Goal: Task Accomplishment & Management: Manage account settings

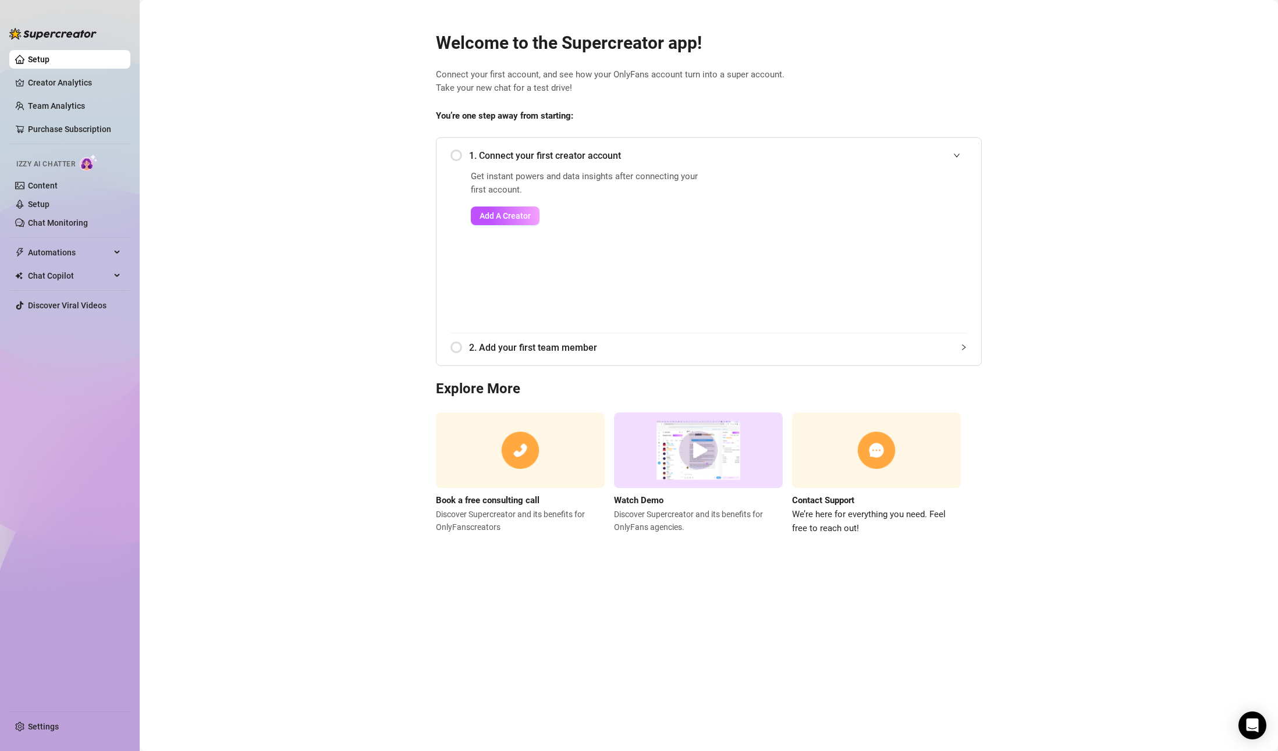
click at [49, 56] on link "Setup" at bounding box center [39, 59] width 22 height 9
click at [510, 152] on span "1. Connect your first creator account" at bounding box center [718, 155] width 498 height 15
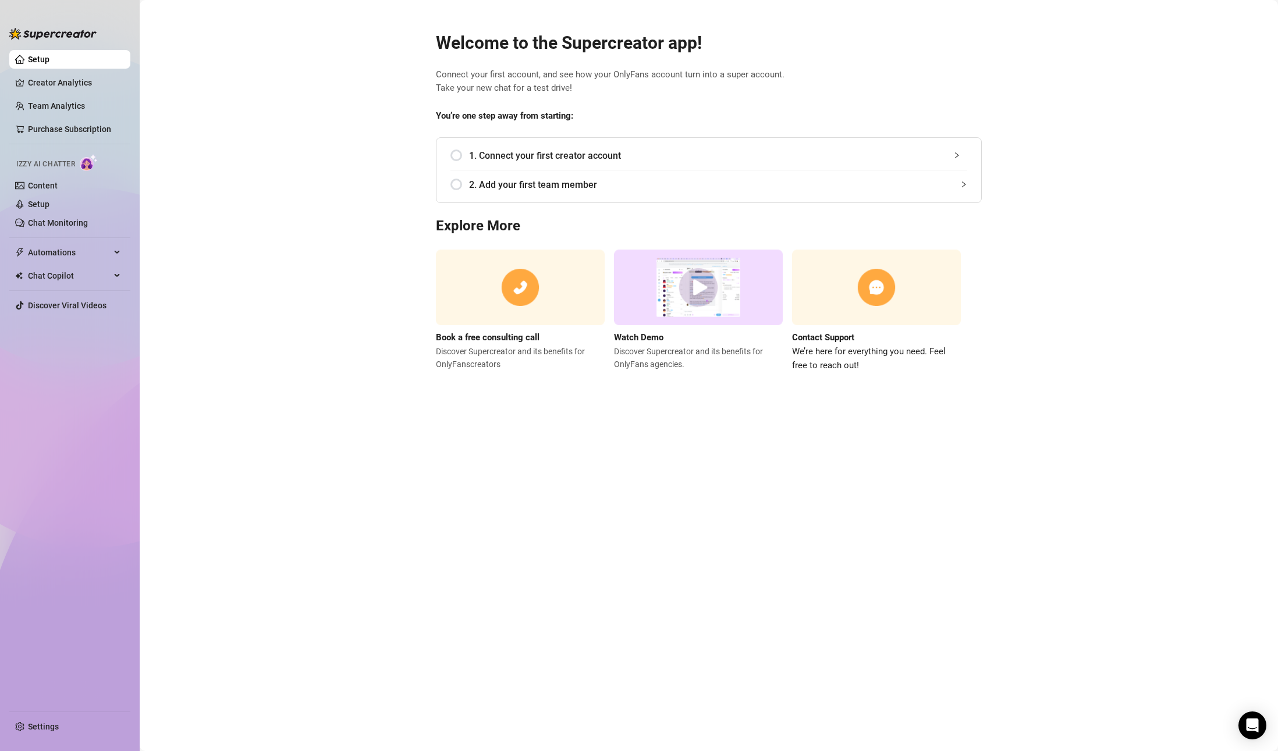
click at [461, 154] on div "1. Connect your first creator account" at bounding box center [708, 155] width 517 height 29
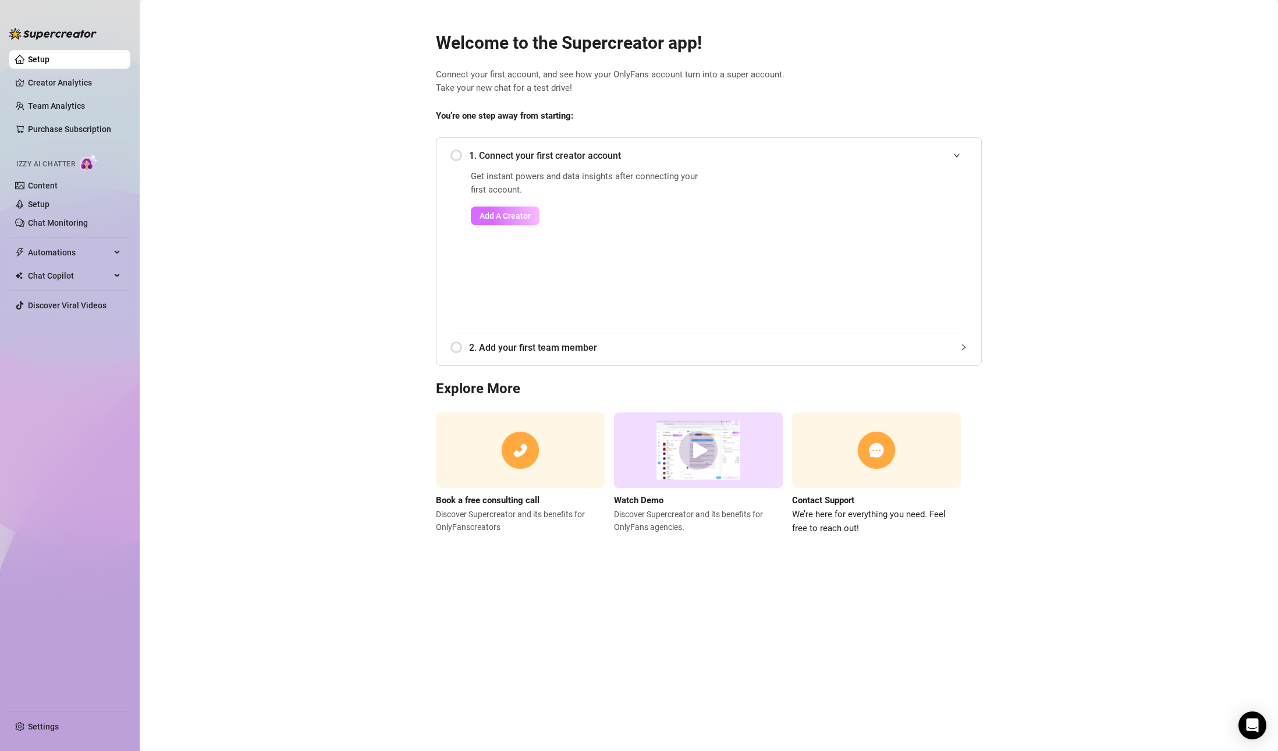
click at [507, 209] on button "Add A Creator" at bounding box center [505, 216] width 69 height 19
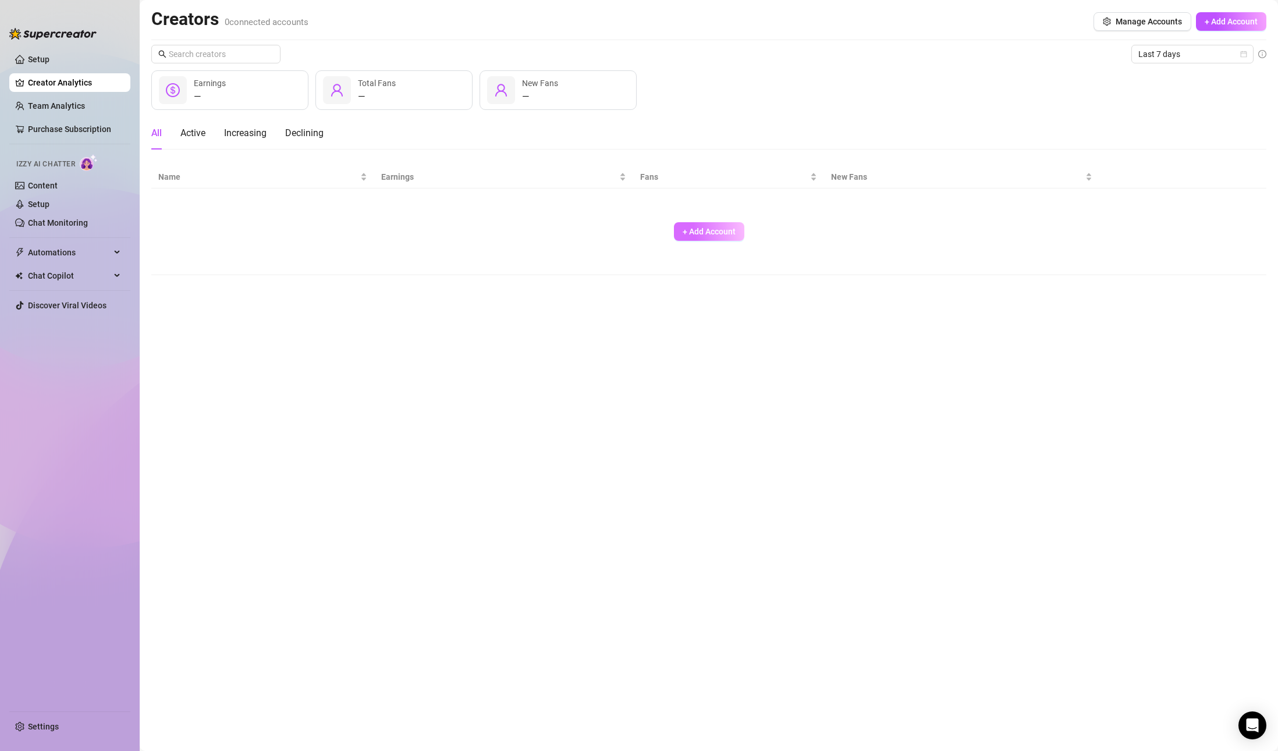
click at [729, 234] on span "+ Add Account" at bounding box center [709, 231] width 53 height 9
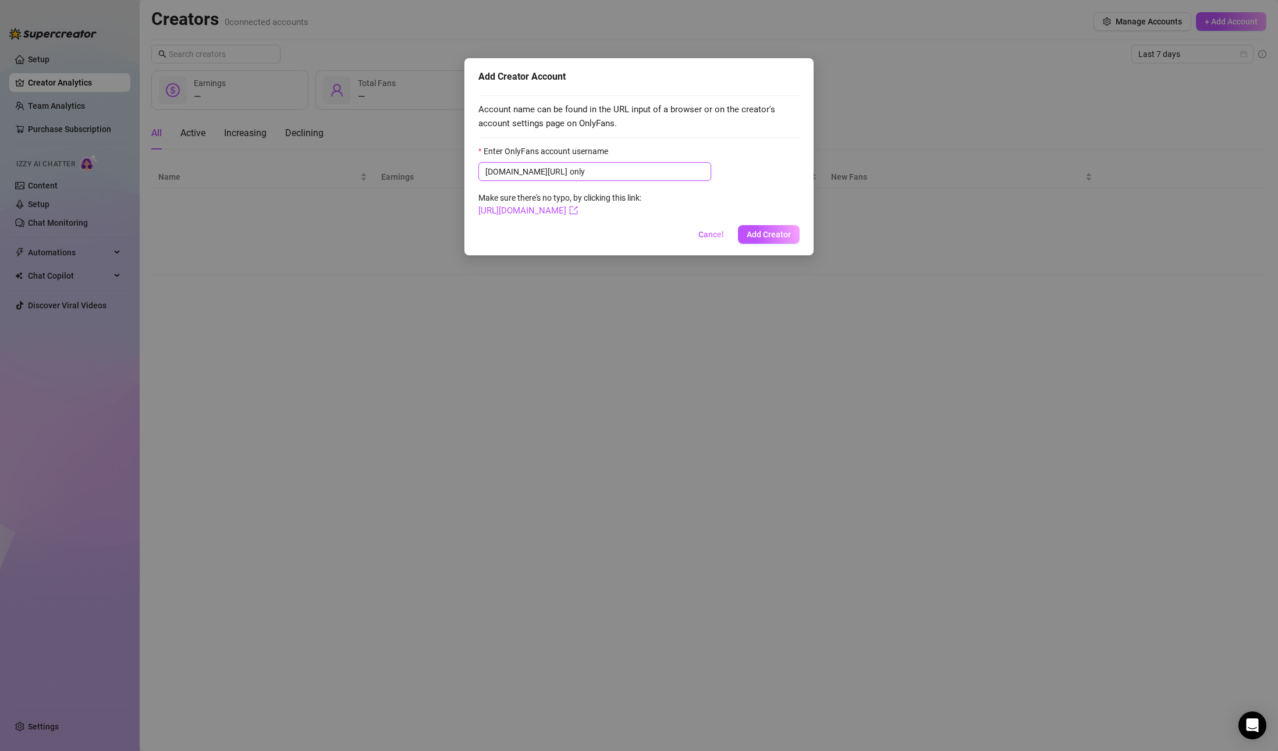
drag, startPoint x: 551, startPoint y: 165, endPoint x: 560, endPoint y: 168, distance: 9.2
click at [570, 165] on input "only" at bounding box center [637, 171] width 134 height 13
drag, startPoint x: 563, startPoint y: 172, endPoint x: 428, endPoint y: 168, distance: 134.5
click at [428, 168] on div "Add Creator Account Account name can be found in the URL input of a browser or …" at bounding box center [639, 375] width 1278 height 751
paste input "pixellola"
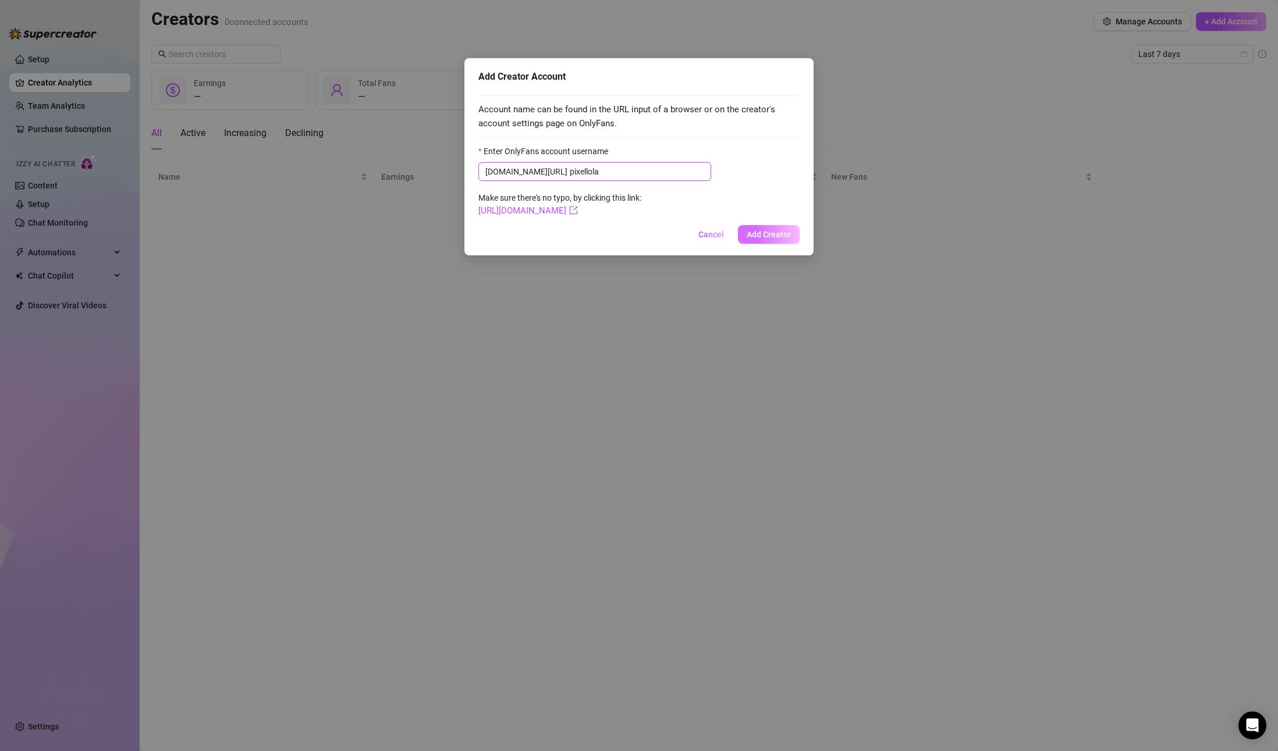
type input "pixellola"
click at [776, 234] on span "Add Creator" at bounding box center [769, 234] width 44 height 9
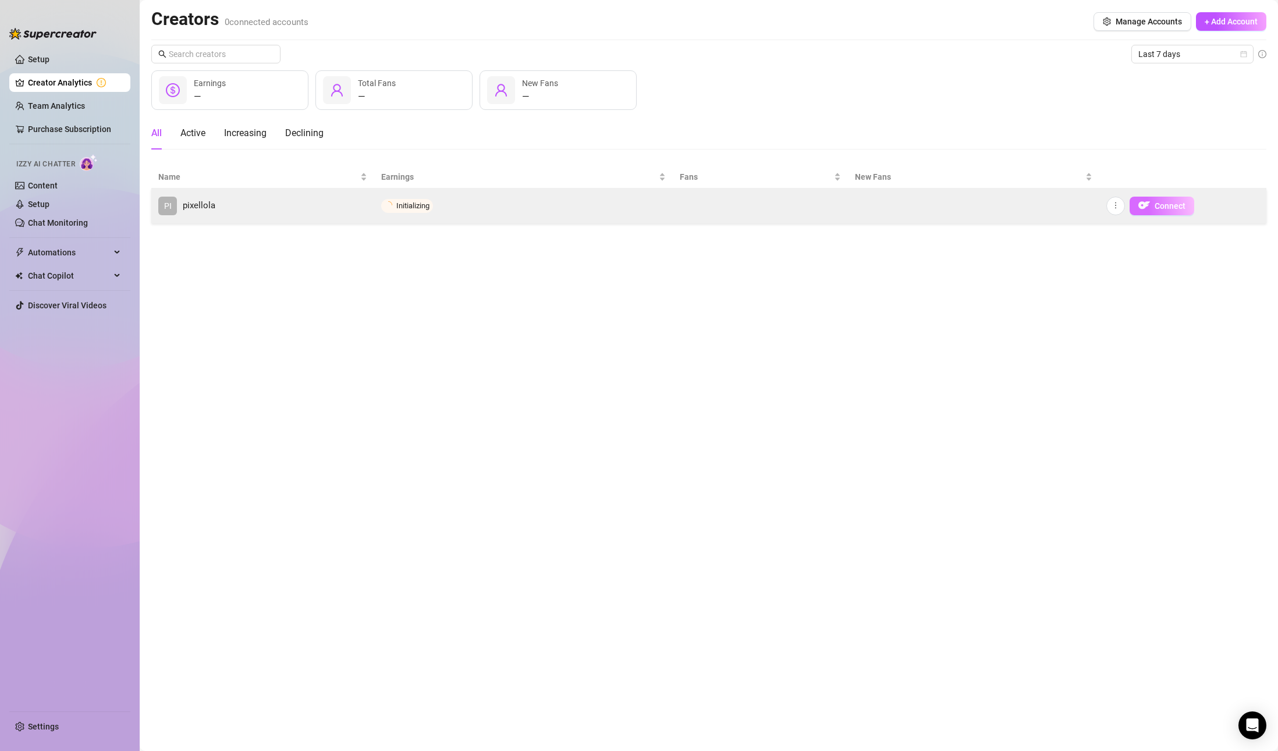
click at [1171, 208] on span "Connect" at bounding box center [1170, 205] width 31 height 9
click at [468, 207] on span "Unable to add a non-creator account" at bounding box center [455, 205] width 119 height 9
click at [1169, 210] on span "Connect" at bounding box center [1170, 205] width 31 height 9
click at [1116, 205] on icon "more" at bounding box center [1116, 205] width 8 height 8
click at [917, 213] on td at bounding box center [873, 206] width 117 height 35
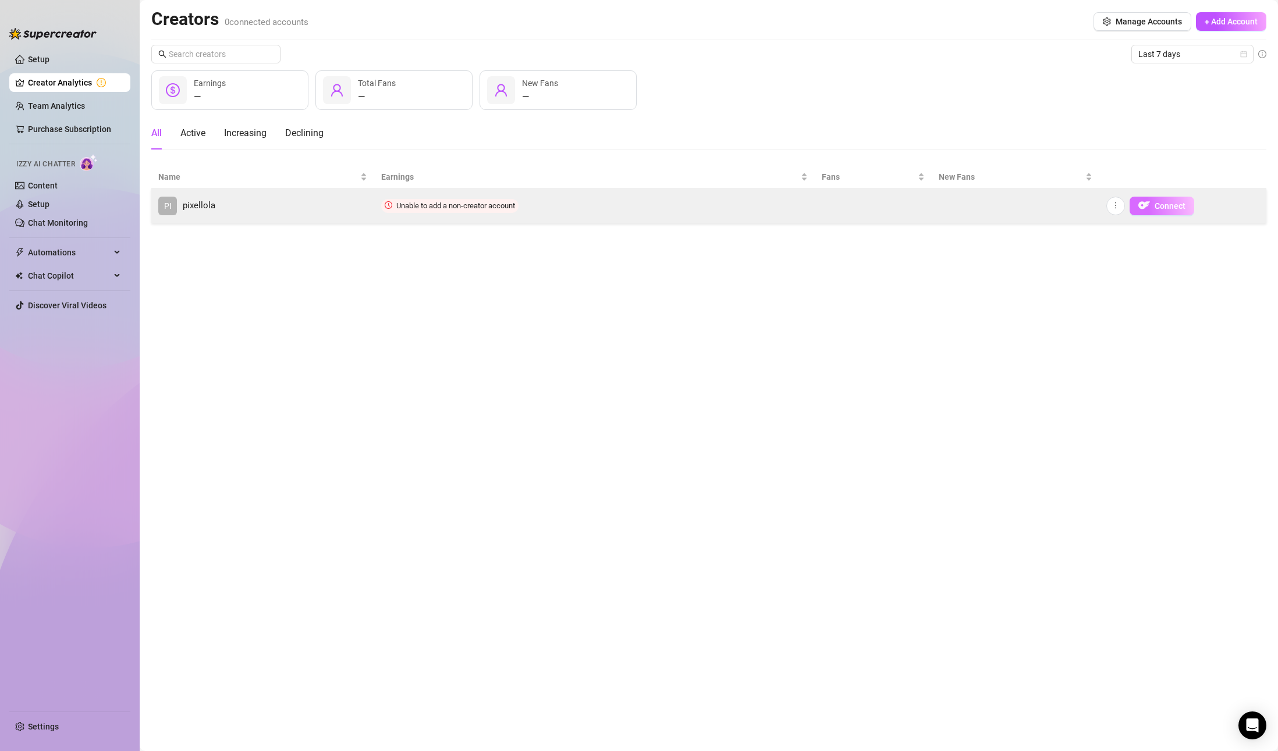
click at [1155, 206] on span "Connect" at bounding box center [1170, 205] width 31 height 9
click at [1113, 210] on button "button" at bounding box center [1115, 206] width 19 height 19
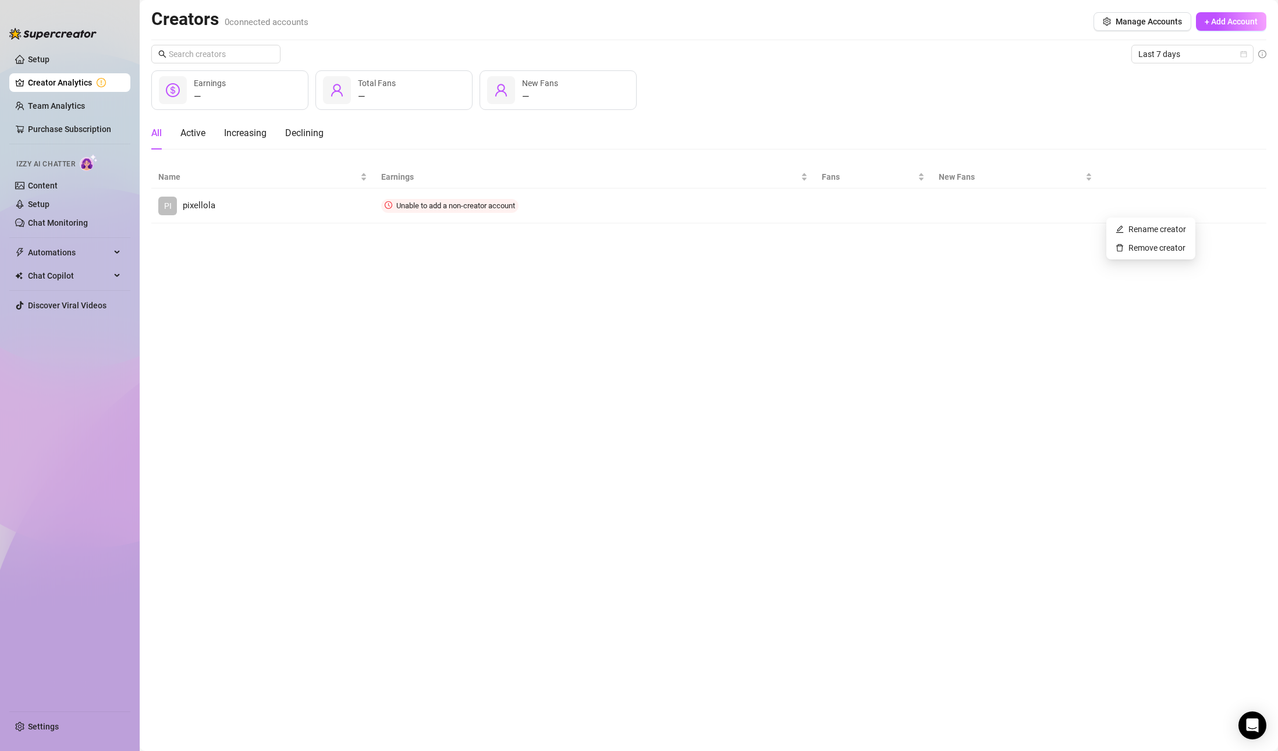
click at [935, 255] on main "Creators 0 connected accounts Manage Accounts + Add Account Last 7 days — Earni…" at bounding box center [709, 375] width 1138 height 751
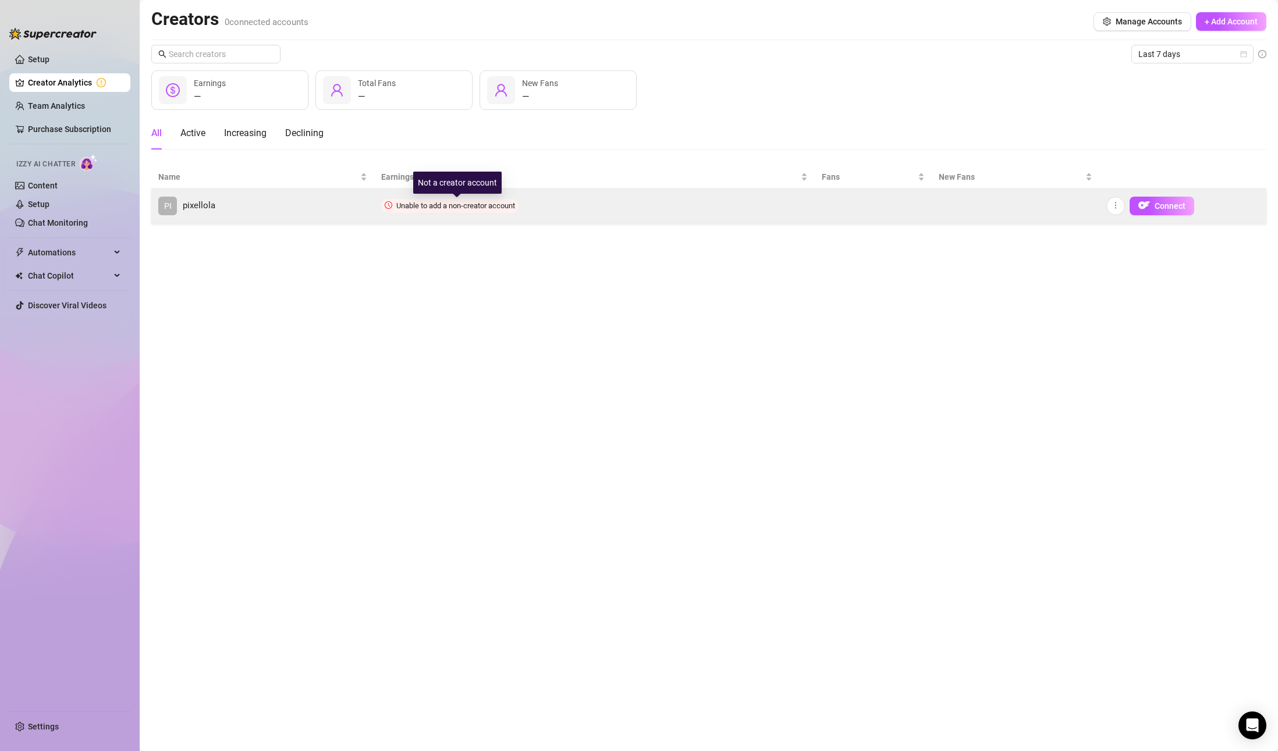
click at [399, 205] on span "Unable to add a non-creator account" at bounding box center [455, 205] width 119 height 9
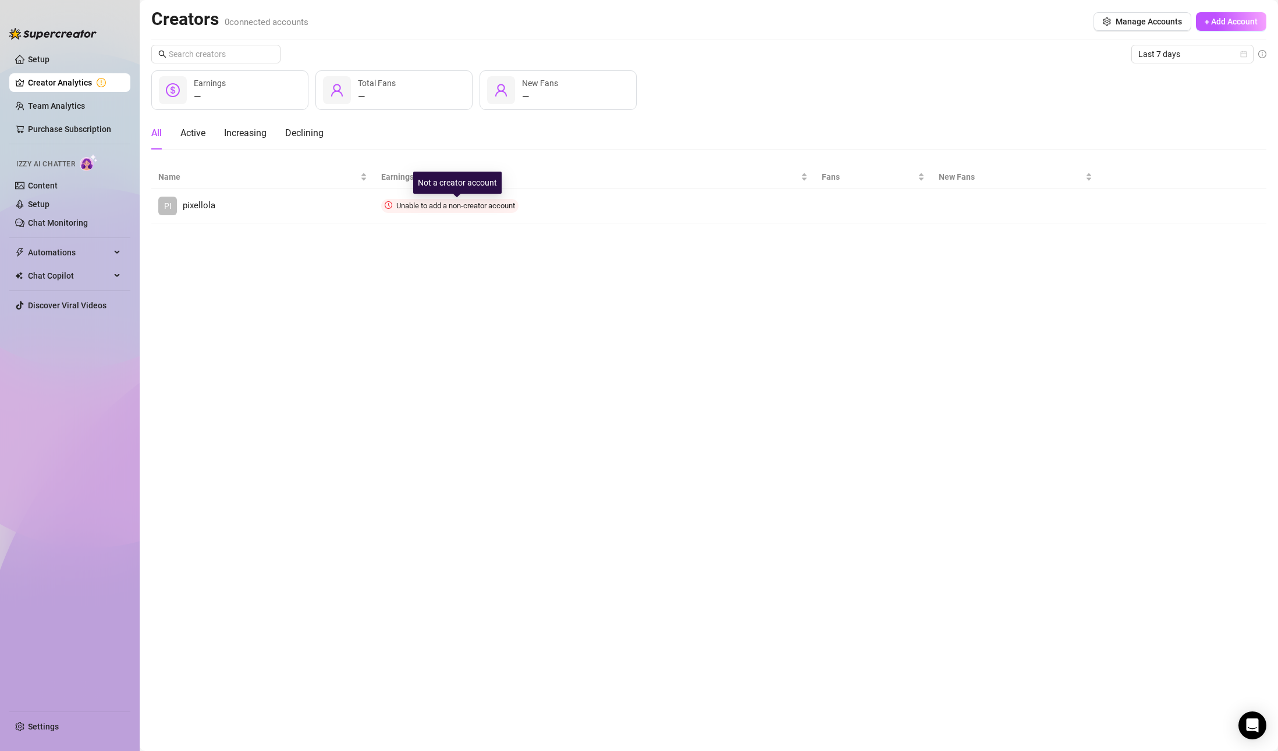
click at [427, 187] on div "Not a creator account" at bounding box center [457, 183] width 88 height 22
click at [45, 183] on link "Content" at bounding box center [43, 185] width 30 height 9
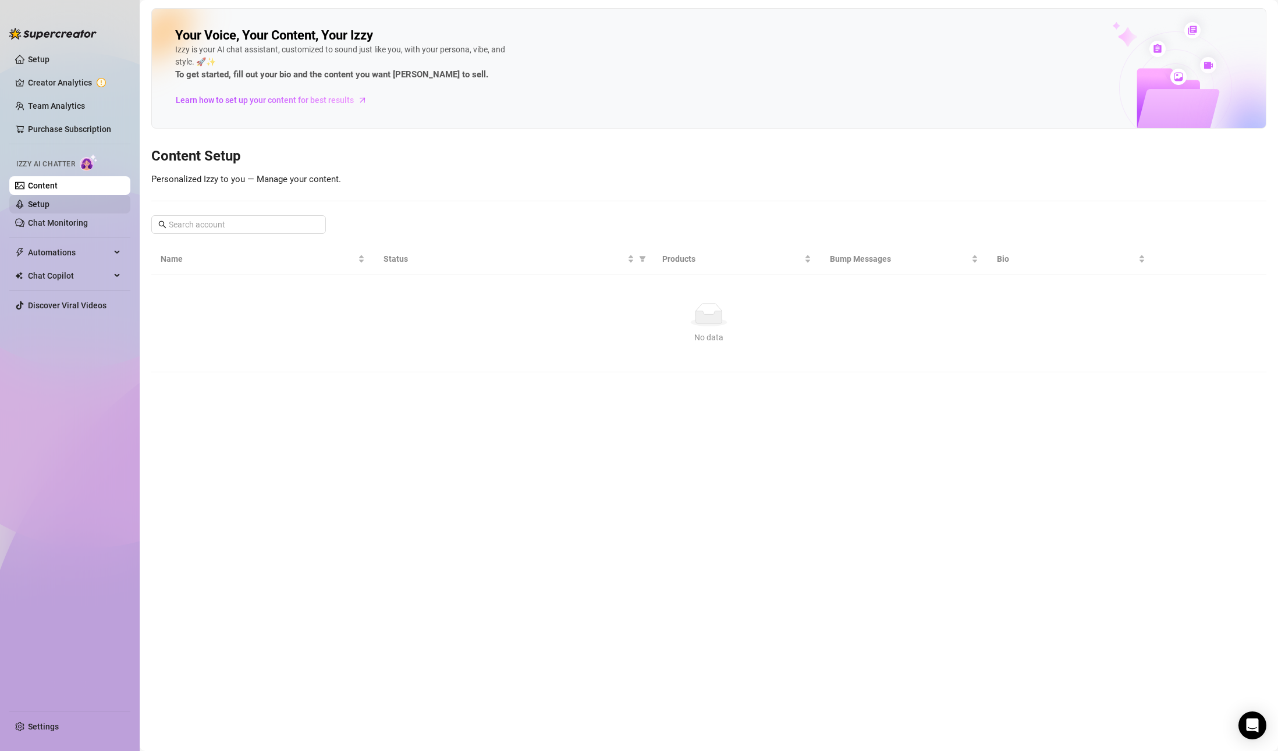
click at [29, 207] on link "Setup" at bounding box center [39, 204] width 22 height 9
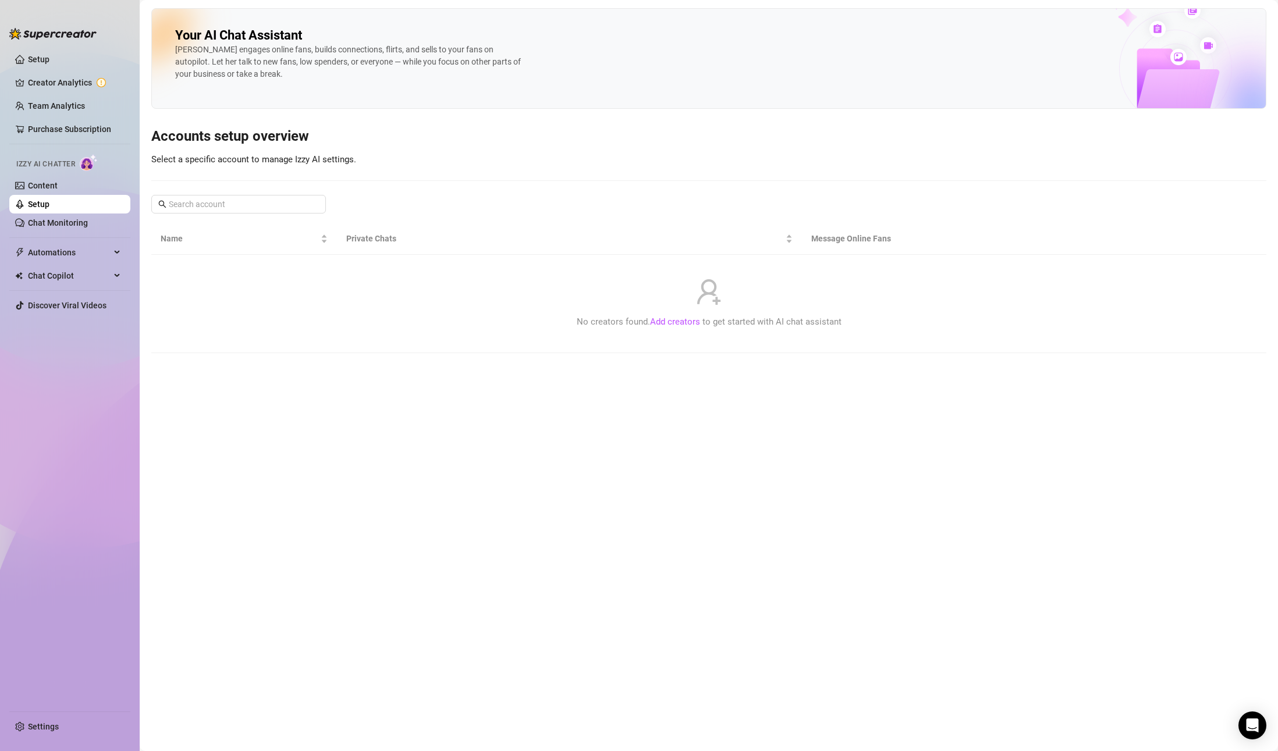
click at [694, 319] on link "Add creators" at bounding box center [675, 322] width 50 height 10
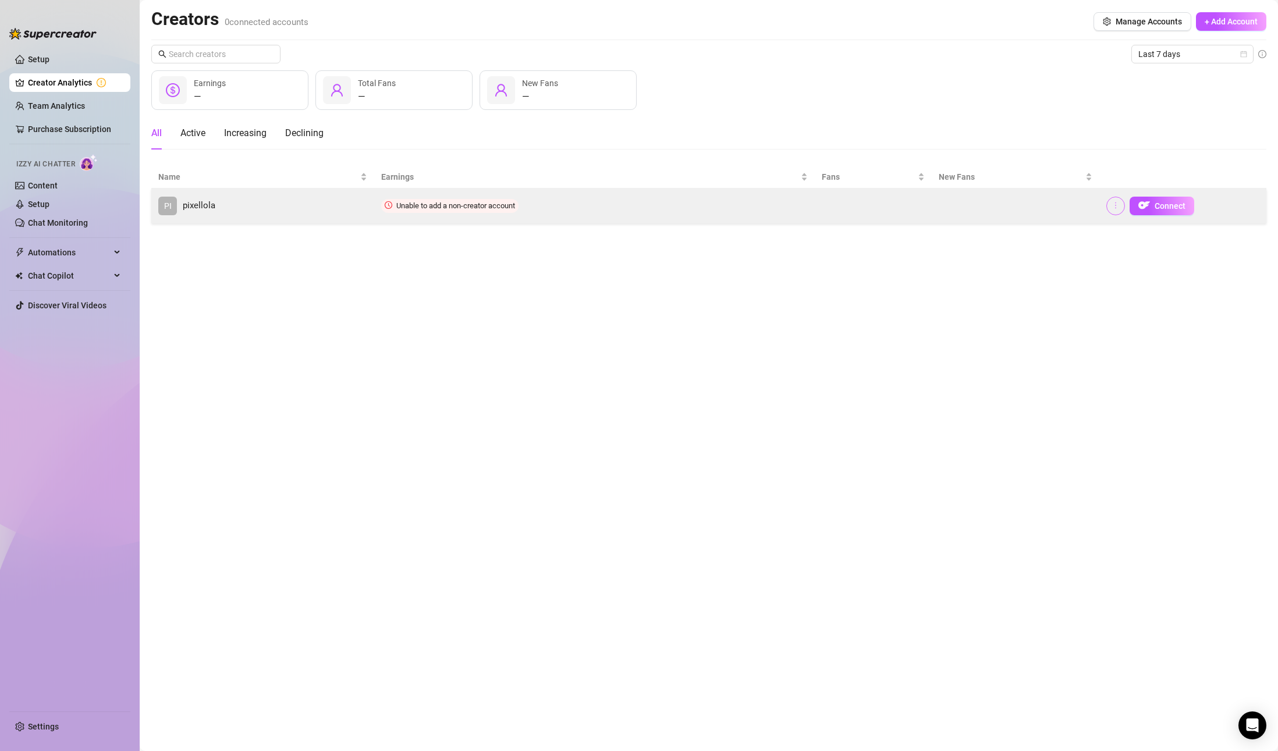
click at [1117, 208] on icon "more" at bounding box center [1116, 205] width 8 height 8
click at [1162, 202] on span "Connect" at bounding box center [1170, 205] width 31 height 9
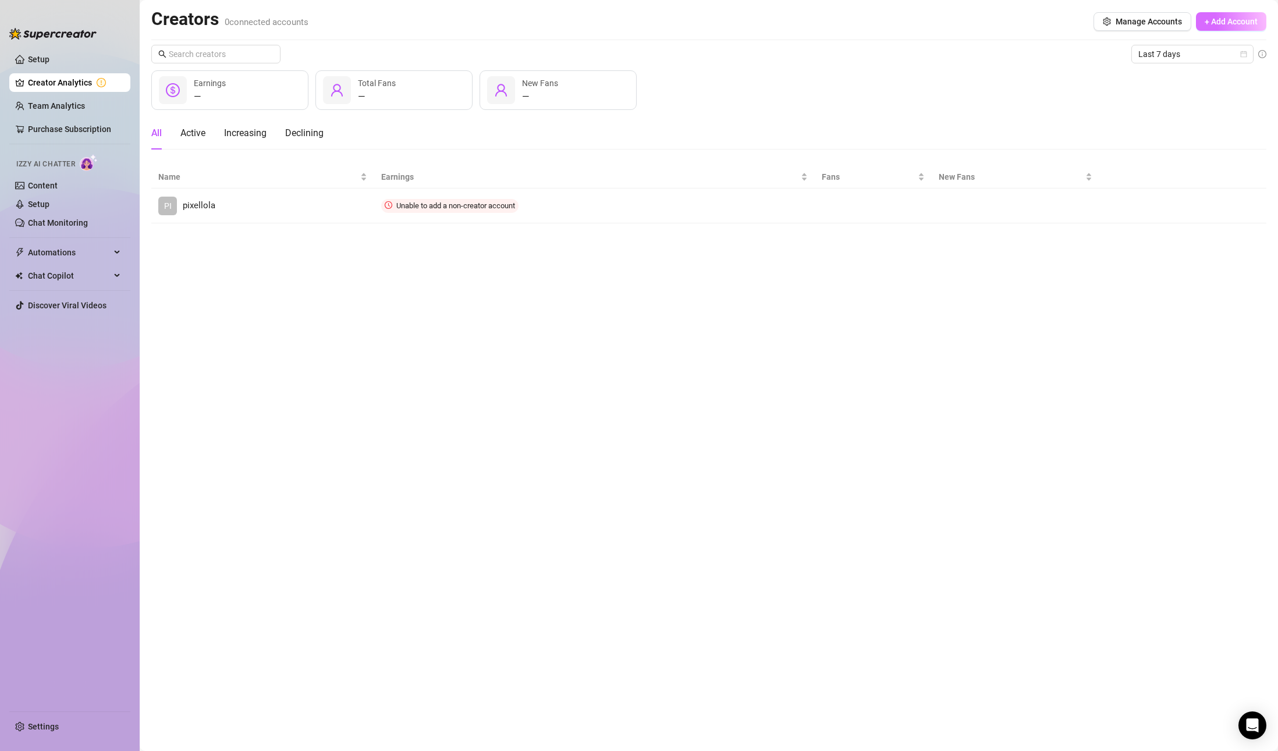
click at [1214, 25] on span "+ Add Account" at bounding box center [1231, 21] width 53 height 9
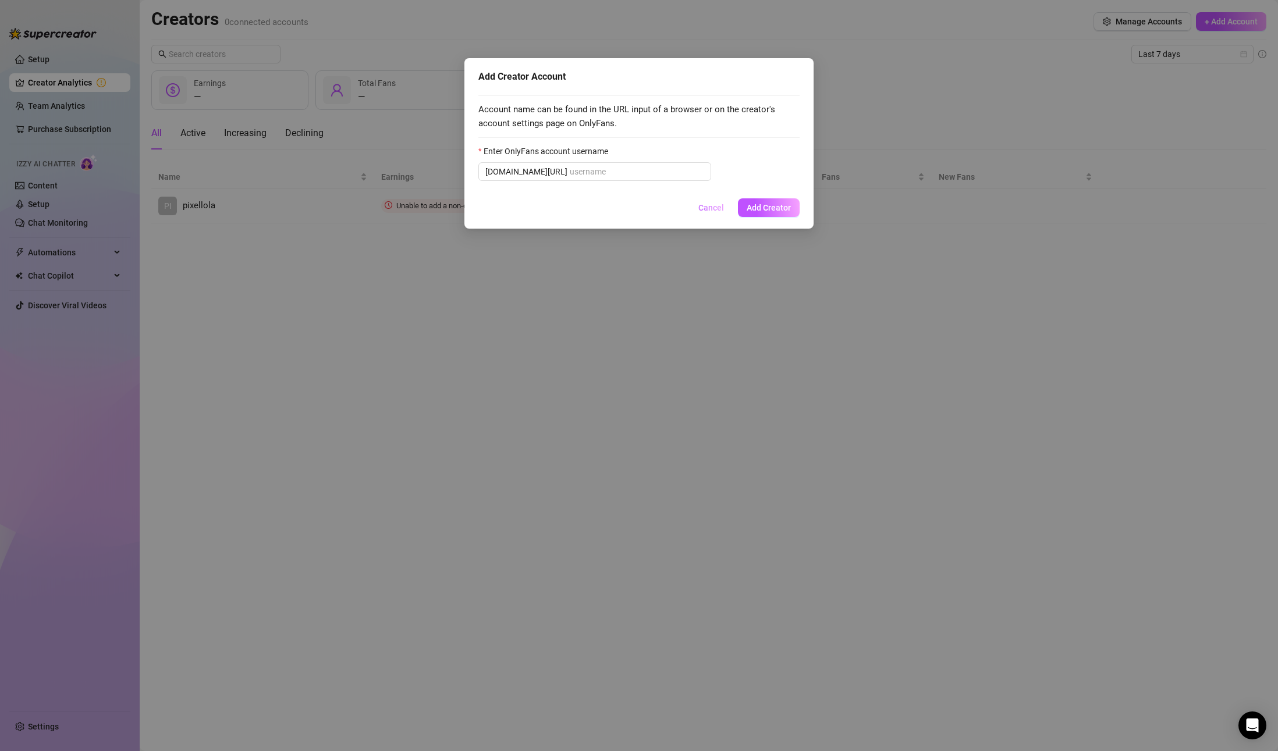
click at [709, 208] on span "Cancel" at bounding box center [711, 207] width 26 height 9
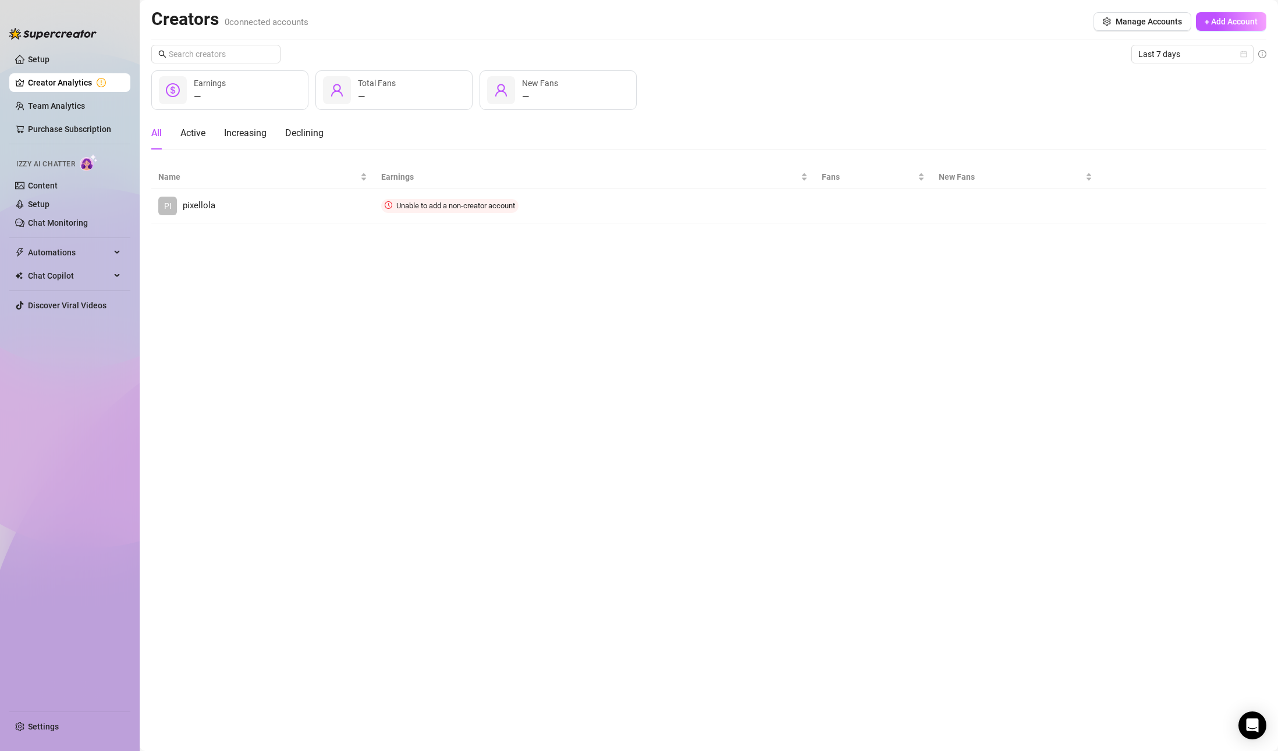
drag, startPoint x: 1172, startPoint y: 211, endPoint x: 1166, endPoint y: 303, distance: 92.2
click at [0, 0] on button "Connect" at bounding box center [0, 0] width 0 height 0
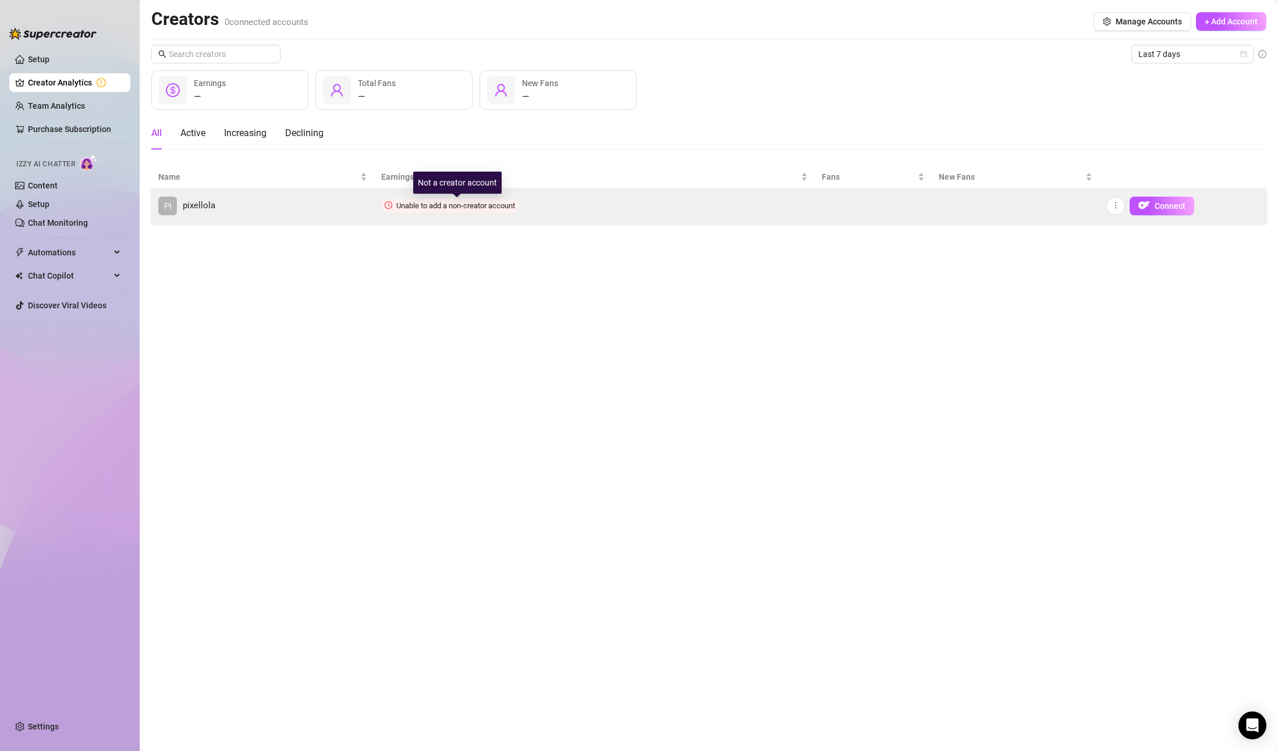
click at [428, 205] on span "Unable to add a non-creator account" at bounding box center [455, 205] width 119 height 9
click at [1152, 208] on button "Connect" at bounding box center [1162, 206] width 65 height 19
click at [1114, 205] on icon "more" at bounding box center [1116, 205] width 8 height 8
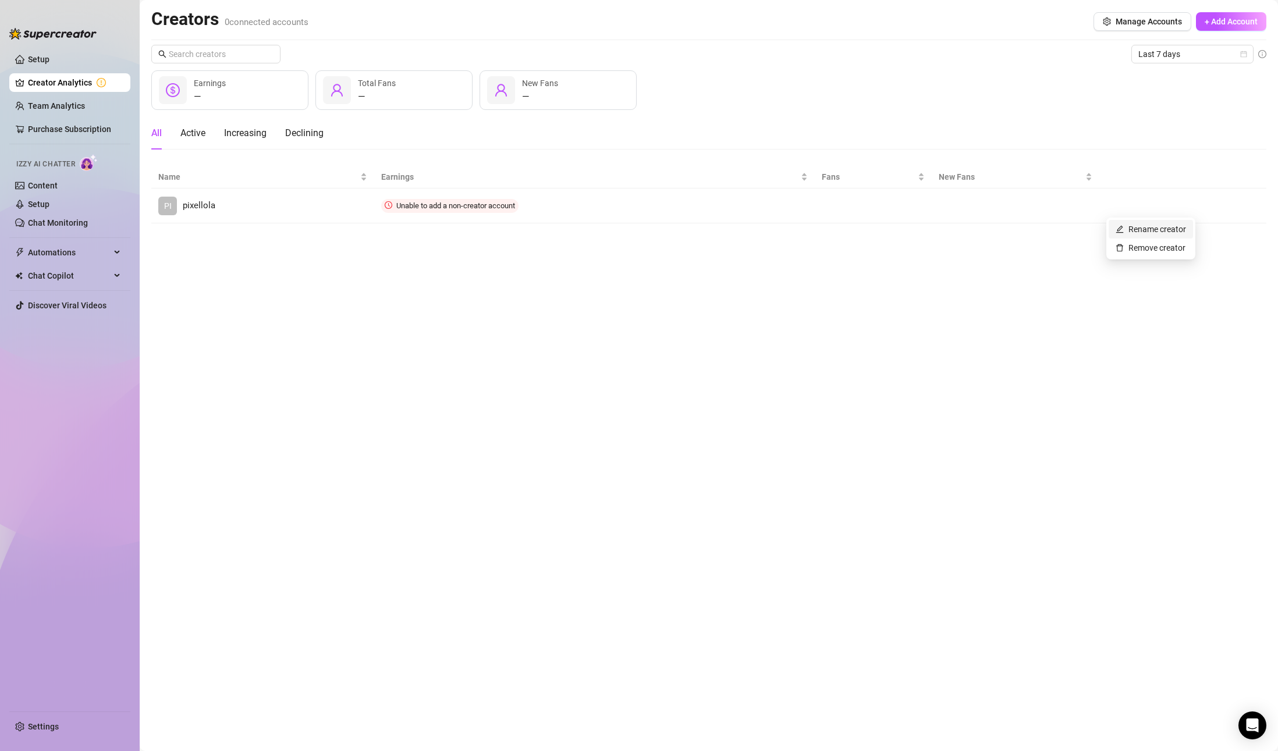
click at [1152, 232] on link "Rename creator" at bounding box center [1151, 229] width 70 height 9
click at [1190, 174] on input "text" at bounding box center [1160, 172] width 118 height 19
paste input "indielola"
type input "indielola"
click at [1124, 201] on span "Save" at bounding box center [1119, 201] width 18 height 9
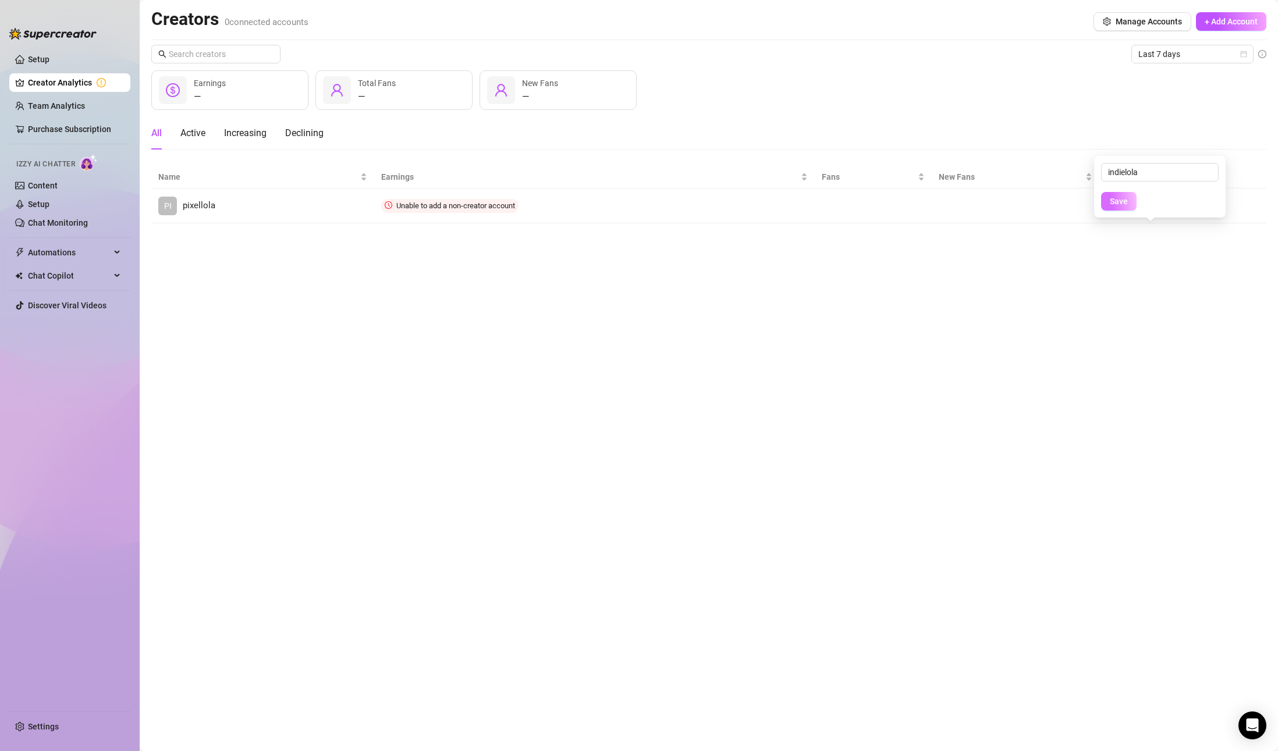
click at [1115, 200] on span "Save" at bounding box center [1119, 201] width 18 height 9
drag, startPoint x: 1181, startPoint y: 214, endPoint x: 1174, endPoint y: 203, distance: 13.1
click at [1180, 214] on div "indielola Save" at bounding box center [1160, 187] width 132 height 62
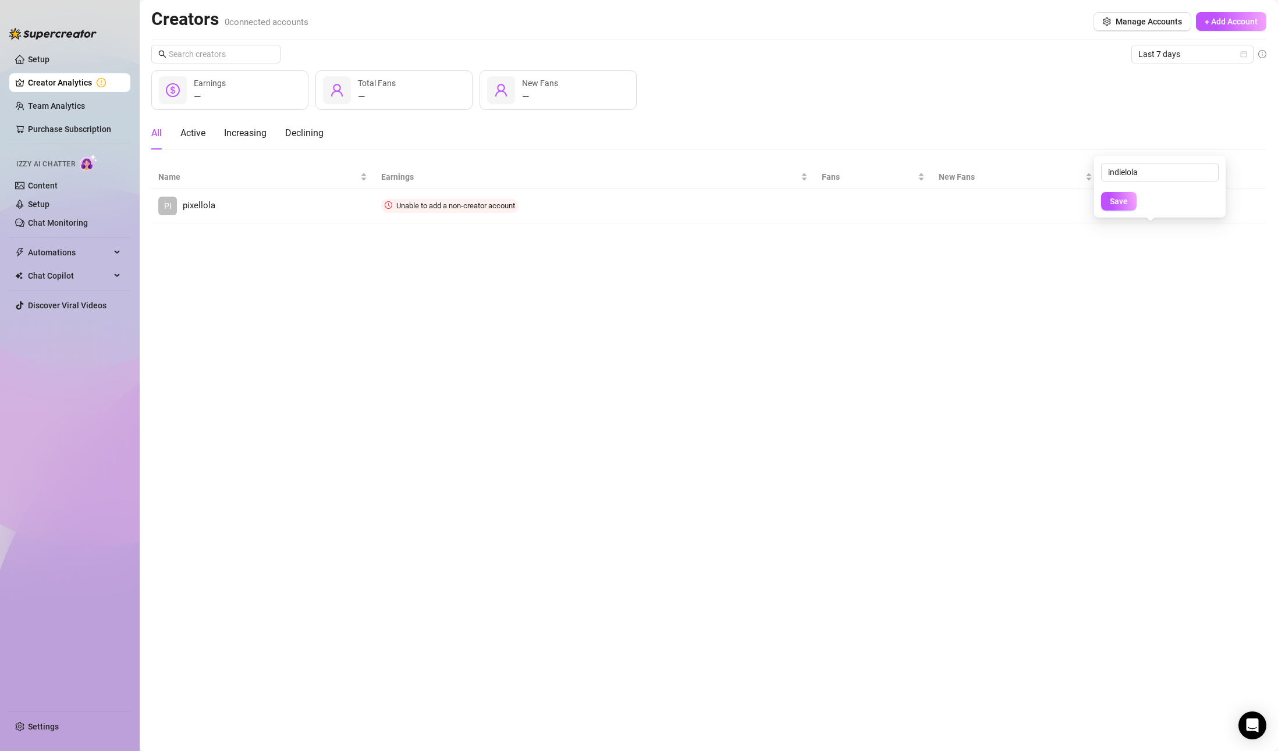
click at [1174, 203] on form "indielola Save" at bounding box center [1160, 187] width 118 height 48
click at [1177, 292] on main "Creators 0 connected accounts Manage Accounts + Add Account Last 7 days — Earni…" at bounding box center [709, 375] width 1138 height 751
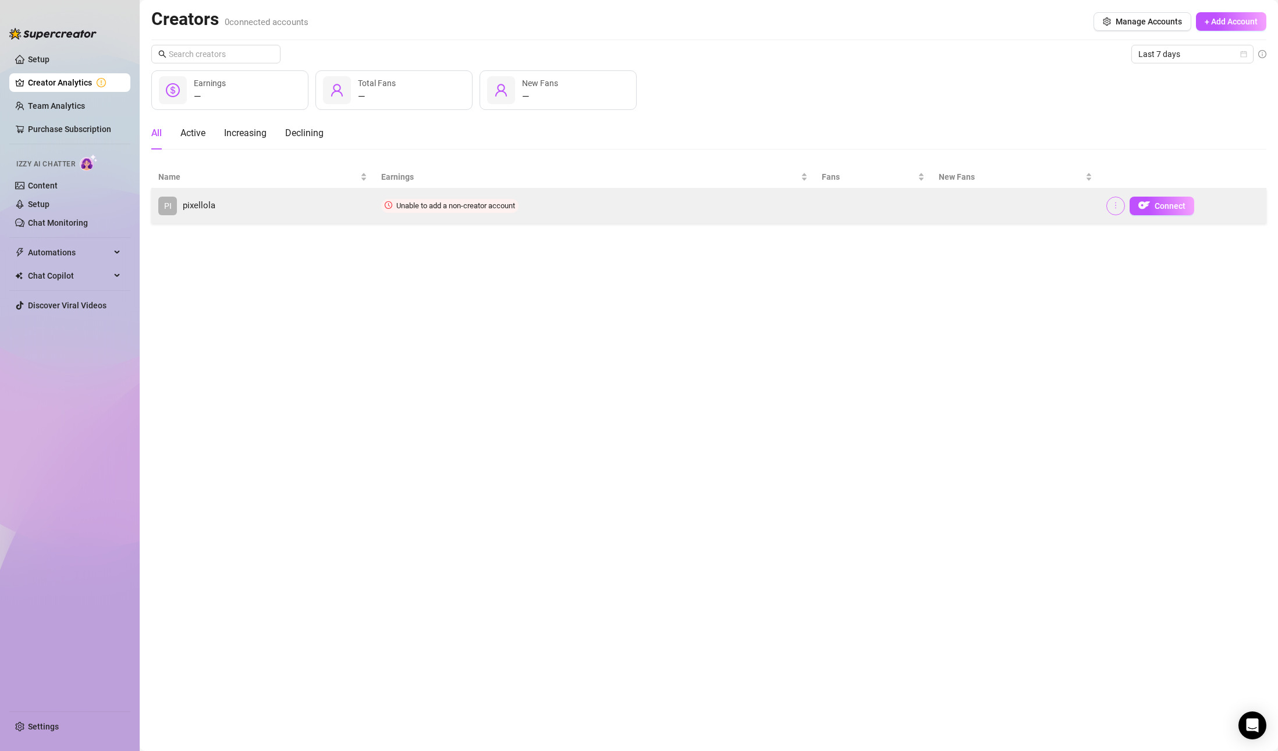
click at [1119, 208] on icon "more" at bounding box center [1116, 205] width 8 height 8
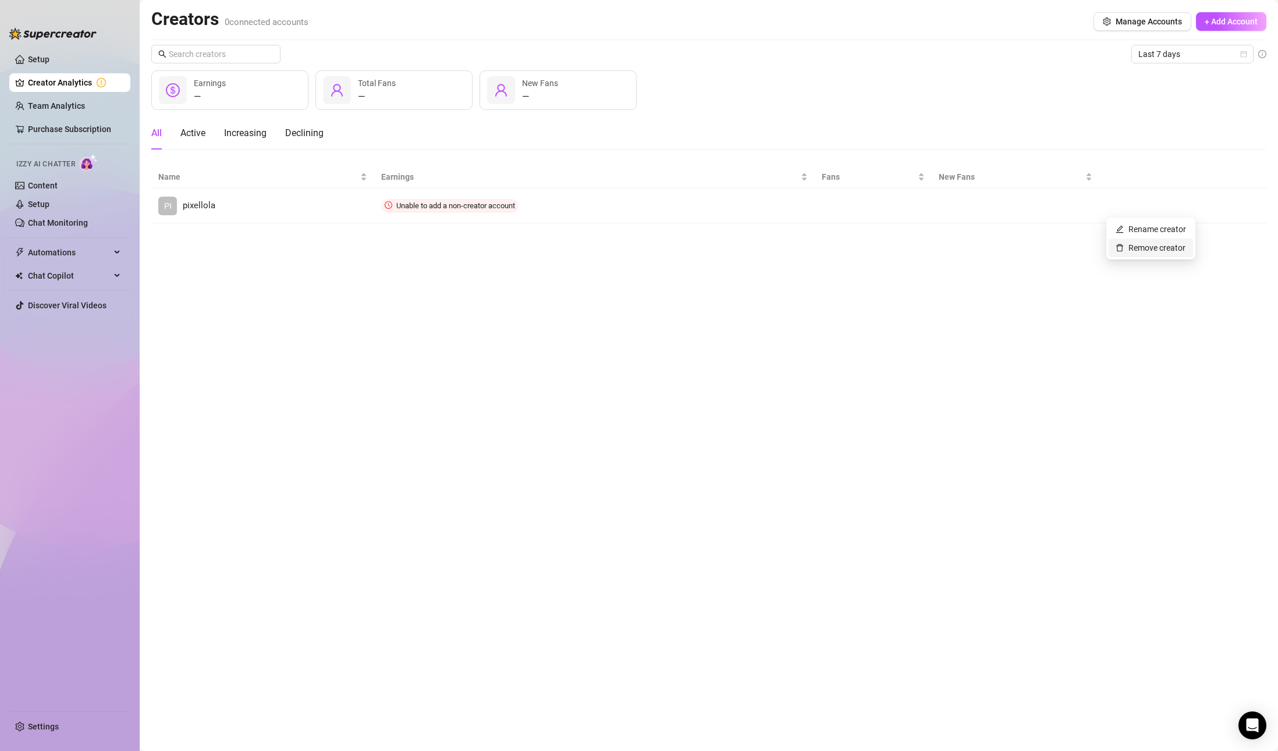
click at [1142, 246] on link "Remove creator" at bounding box center [1151, 247] width 70 height 9
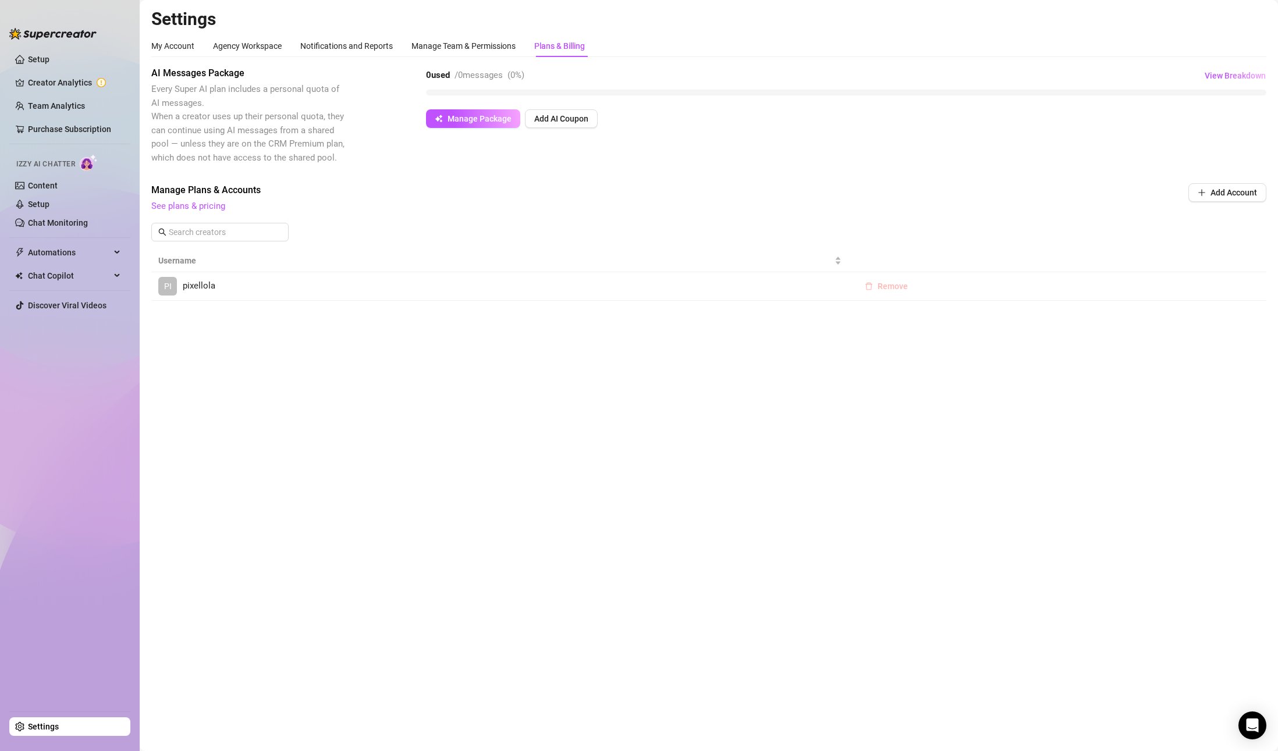
click at [895, 288] on span "Remove" at bounding box center [893, 286] width 30 height 9
click at [975, 256] on div "Are you sure you want to delete this account? Cancel OK" at bounding box center [885, 247] width 190 height 45
click at [969, 257] on span "OK" at bounding box center [963, 255] width 11 height 9
click at [1243, 196] on span "Add Account" at bounding box center [1233, 192] width 47 height 9
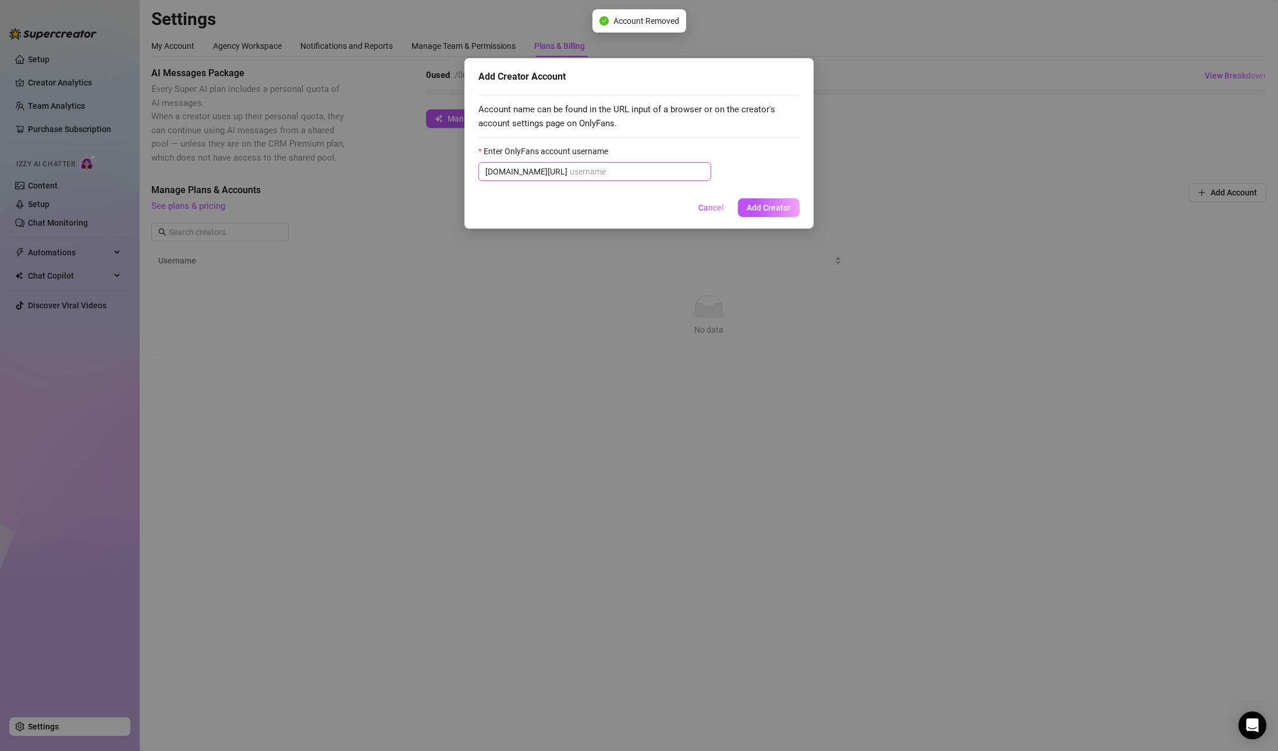
paste input "indielola"
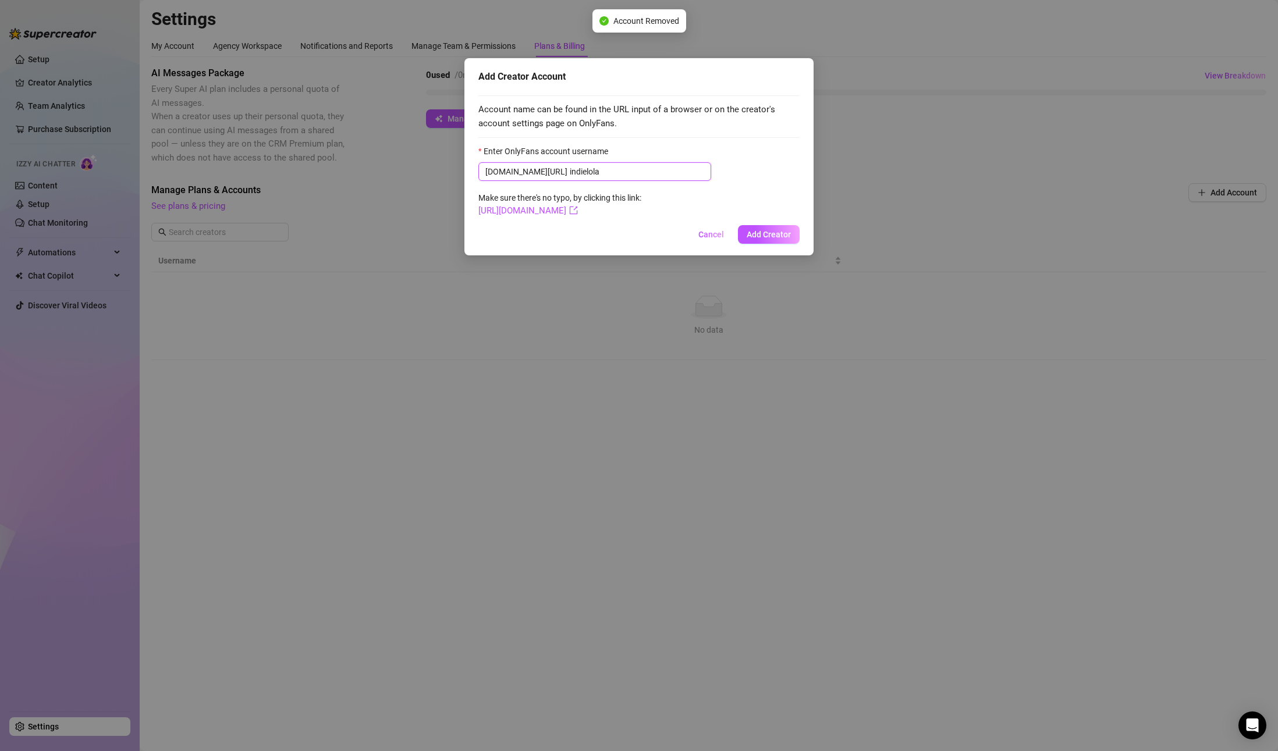
drag, startPoint x: 633, startPoint y: 173, endPoint x: 545, endPoint y: 167, distance: 87.5
click at [570, 167] on input "indielola" at bounding box center [637, 171] width 134 height 13
type input "indielola"
click at [780, 236] on span "Add Creator" at bounding box center [769, 234] width 44 height 9
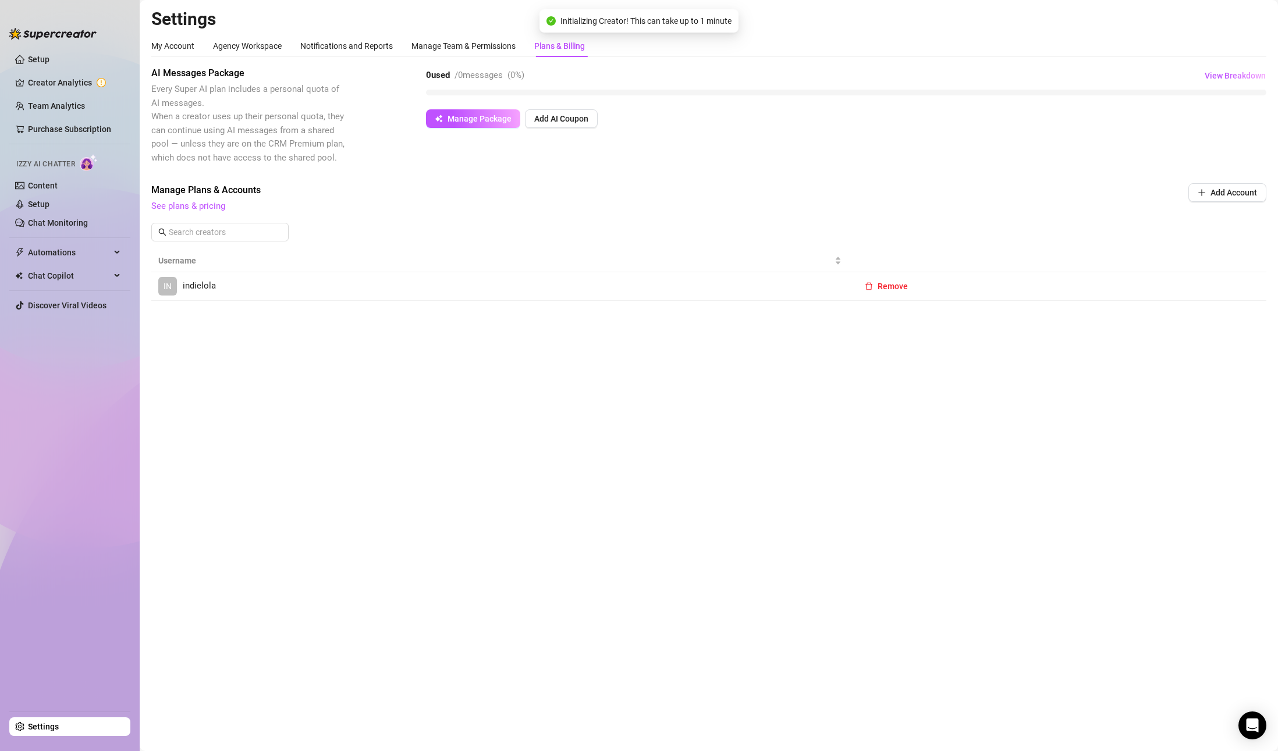
click at [194, 286] on span "indielola" at bounding box center [199, 286] width 33 height 14
click at [51, 189] on link "Content" at bounding box center [43, 185] width 30 height 9
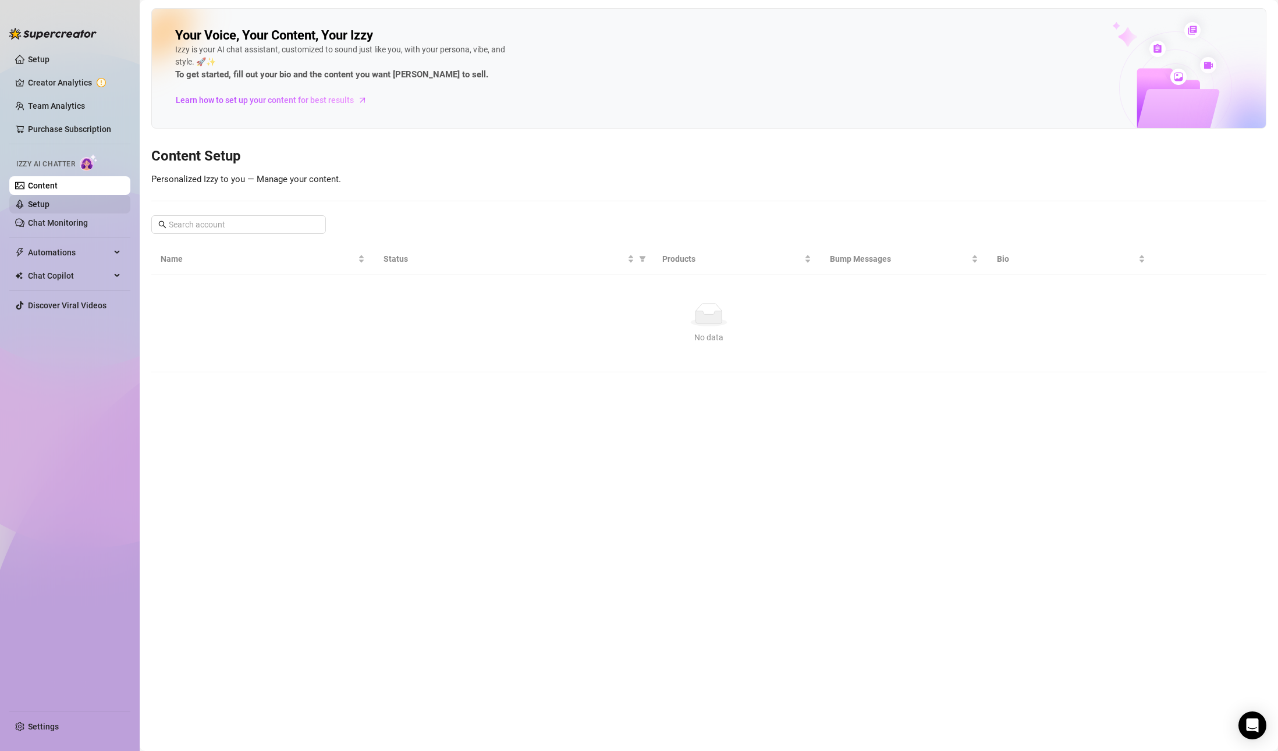
click at [47, 207] on link "Setup" at bounding box center [39, 204] width 22 height 9
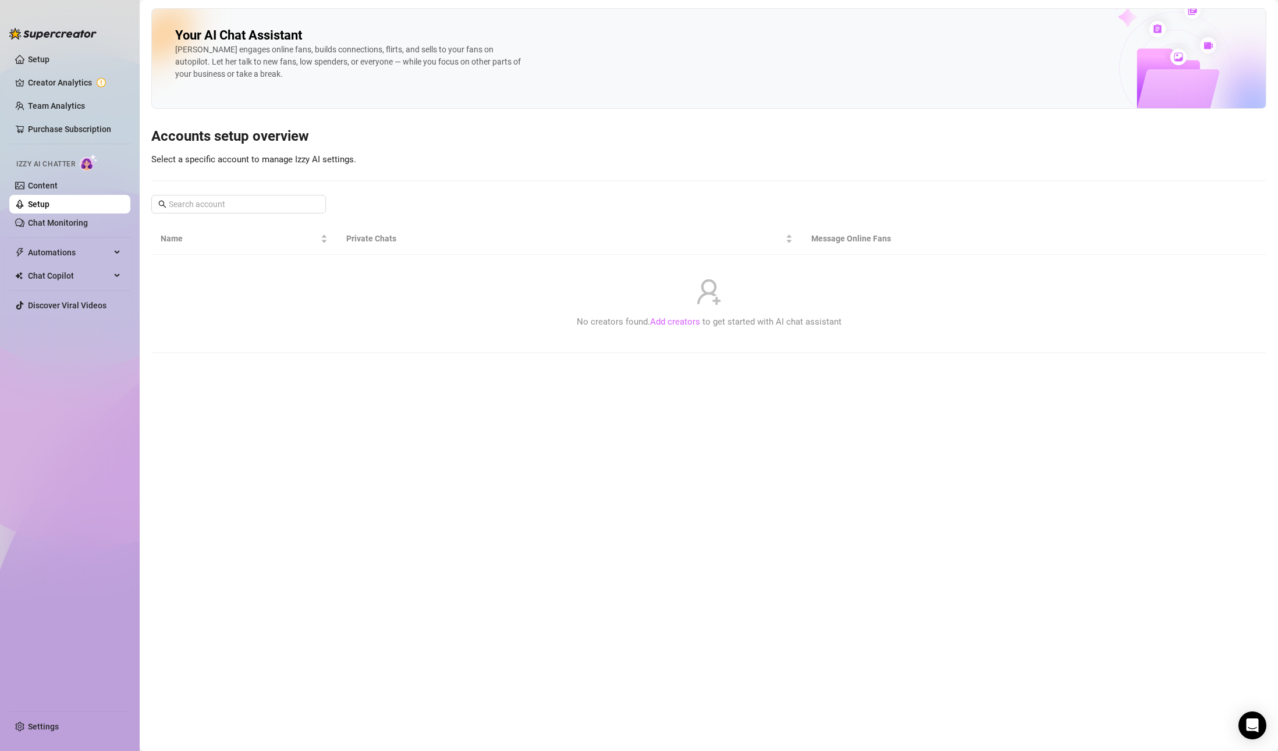
click at [667, 321] on link "Add creators" at bounding box center [675, 322] width 50 height 10
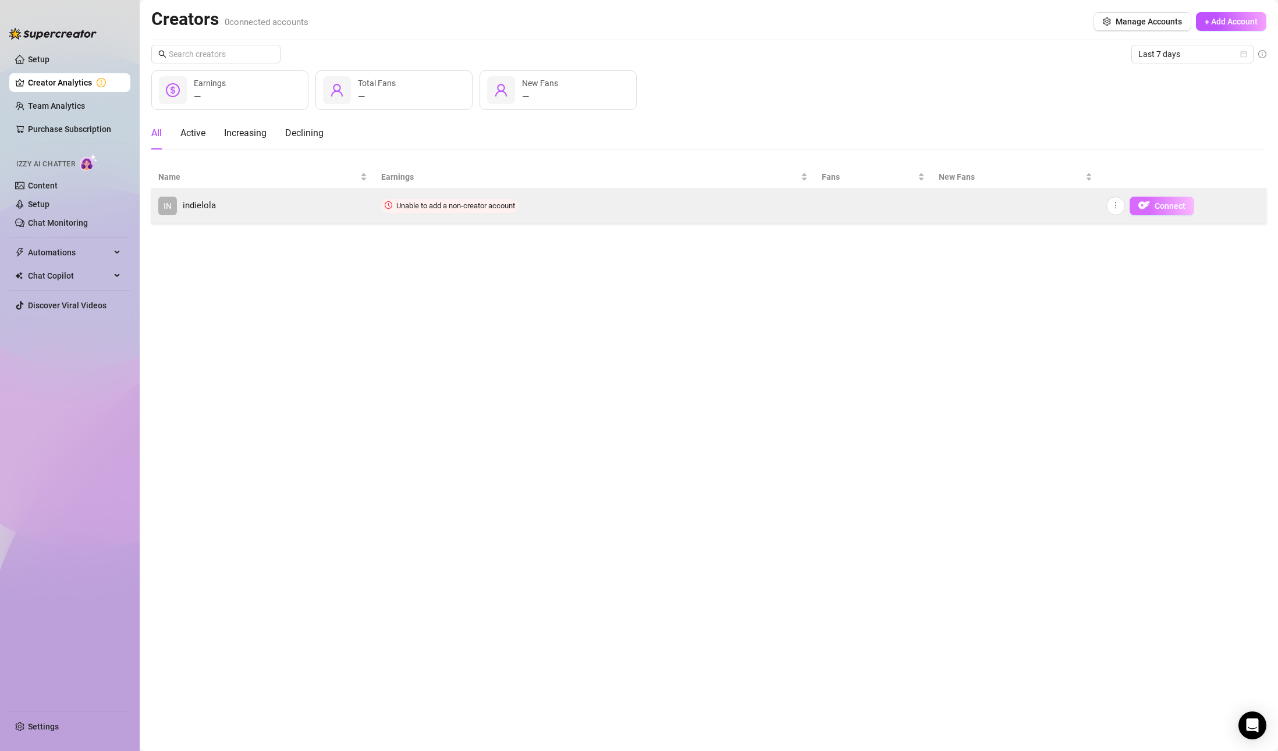
click at [1156, 205] on span "Connect" at bounding box center [1170, 205] width 31 height 9
click at [1103, 208] on td "Connect" at bounding box center [1182, 206] width 167 height 35
click at [1115, 205] on icon "more" at bounding box center [1115, 206] width 1 height 6
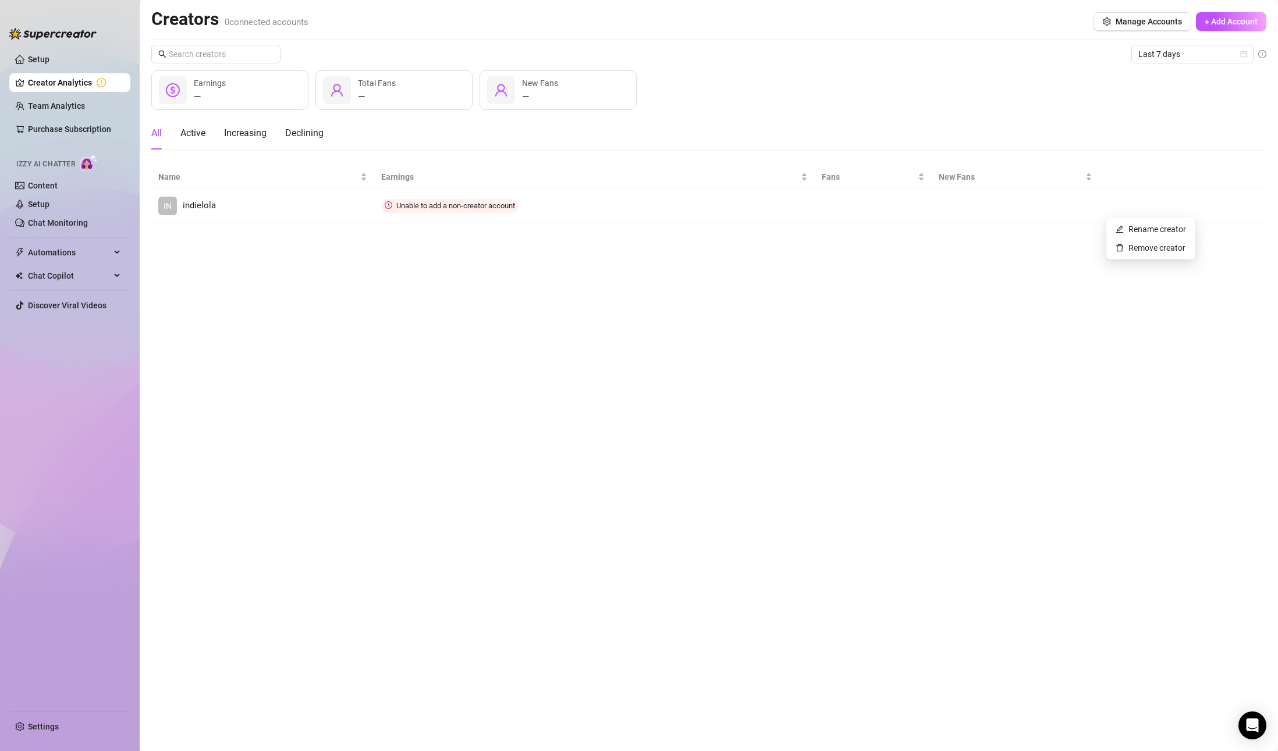
drag, startPoint x: 904, startPoint y: 246, endPoint x: 1102, endPoint y: 55, distance: 275.3
click at [907, 244] on main "Creators 0 connected accounts Manage Accounts + Add Account Last 7 days — Earni…" at bounding box center [709, 375] width 1138 height 751
click at [1141, 23] on span "Manage Accounts" at bounding box center [1149, 21] width 66 height 9
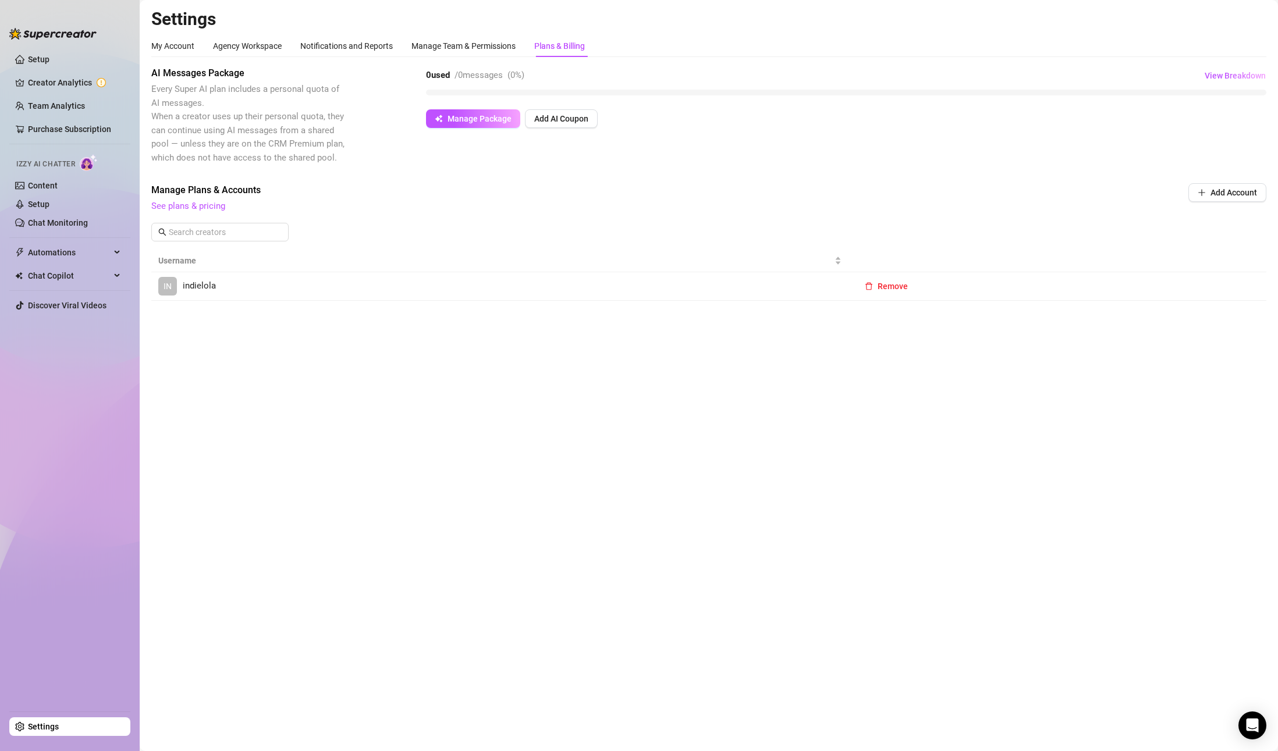
click at [200, 286] on span "indielola" at bounding box center [199, 286] width 33 height 14
